Goal: Transaction & Acquisition: Download file/media

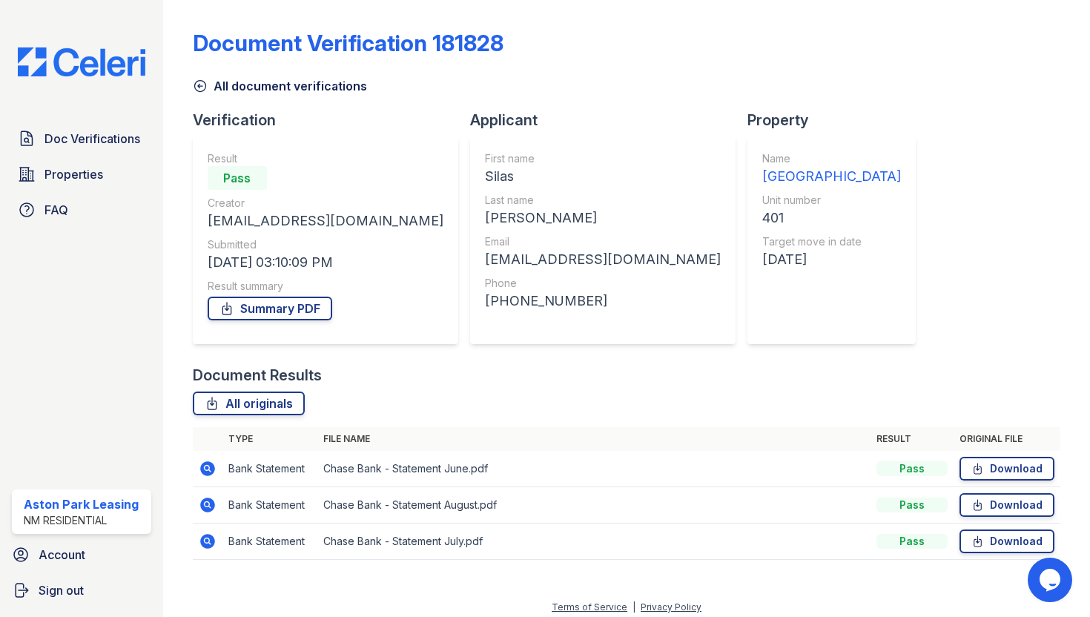
scroll to position [8, 0]
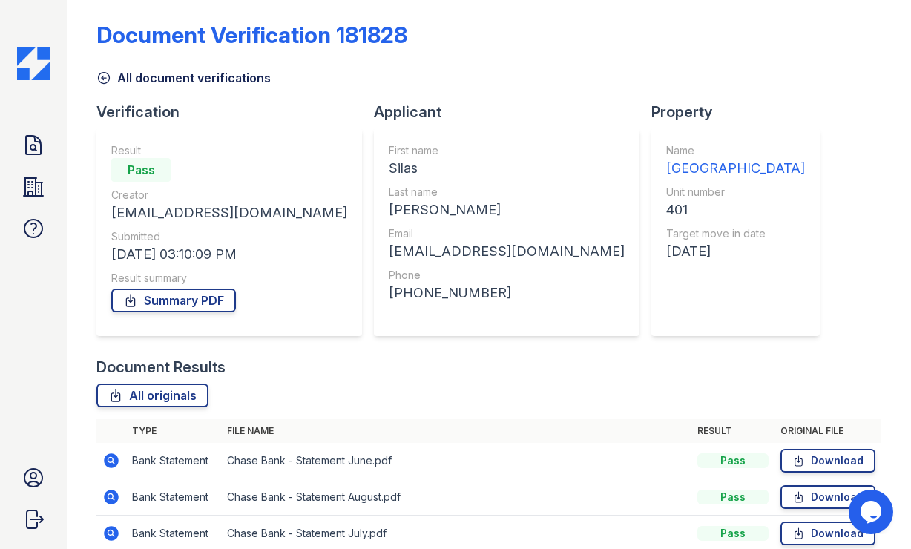
click at [43, 81] on div "Doc Verifications Properties FAQ Aston Park Leasing NM Residential Account Sign…" at bounding box center [33, 274] width 67 height 549
click at [34, 65] on img at bounding box center [33, 63] width 33 height 33
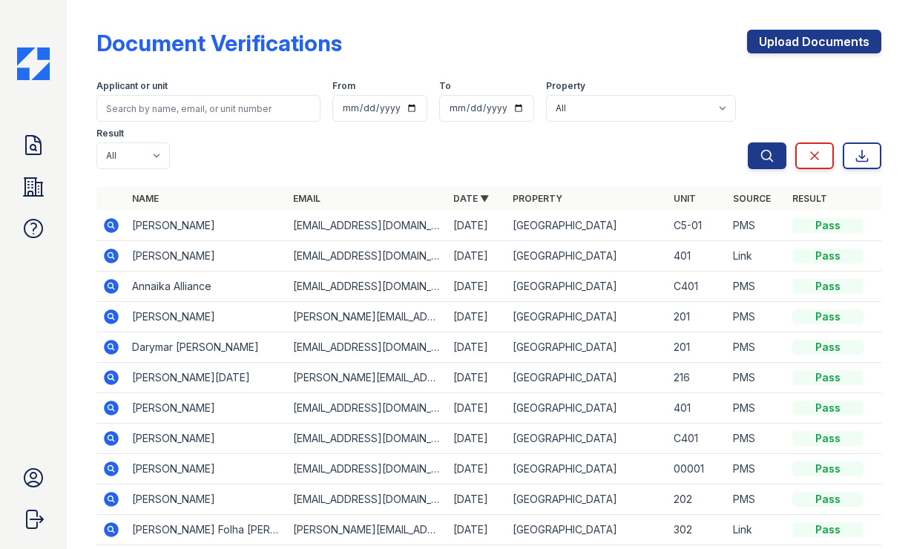
click at [109, 222] on icon at bounding box center [110, 224] width 4 height 4
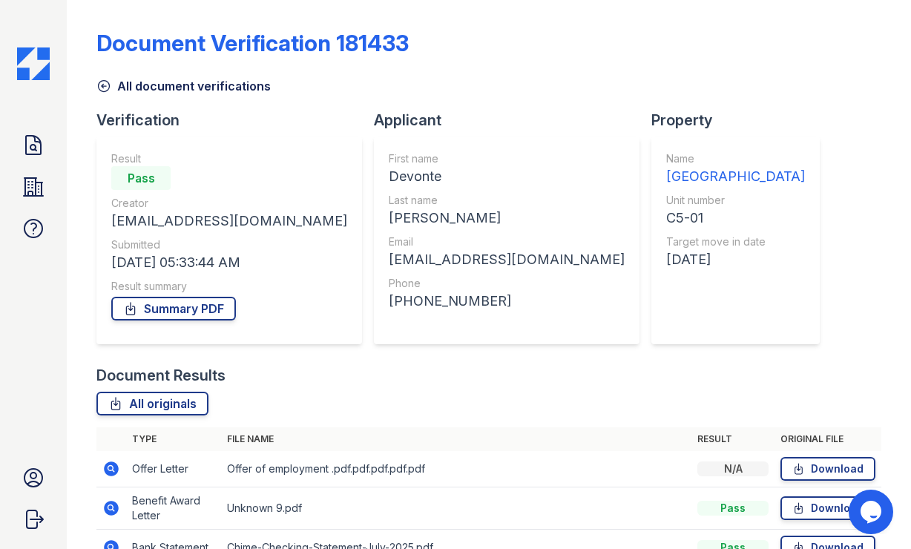
scroll to position [155, 0]
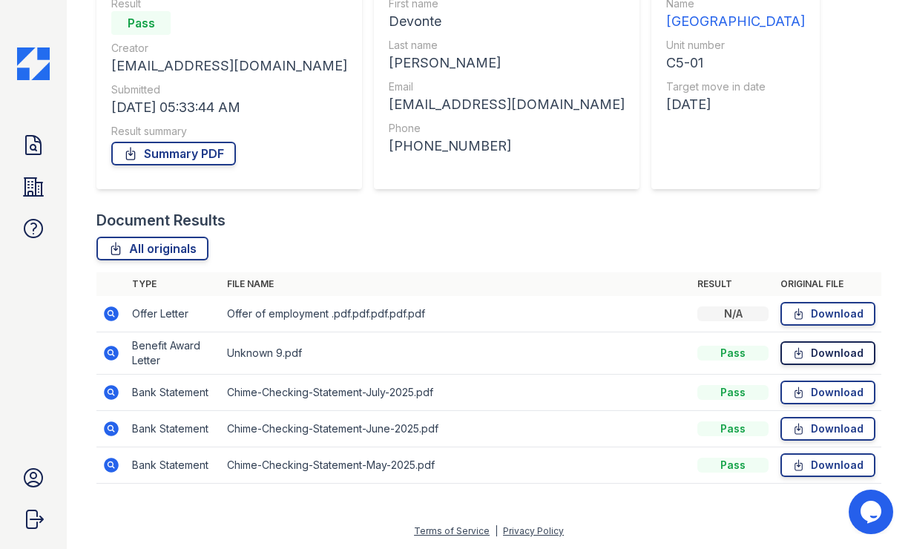
click at [820, 355] on link "Download" at bounding box center [827, 353] width 95 height 24
click at [819, 397] on link "Download" at bounding box center [827, 392] width 95 height 24
